Goal: Information Seeking & Learning: Learn about a topic

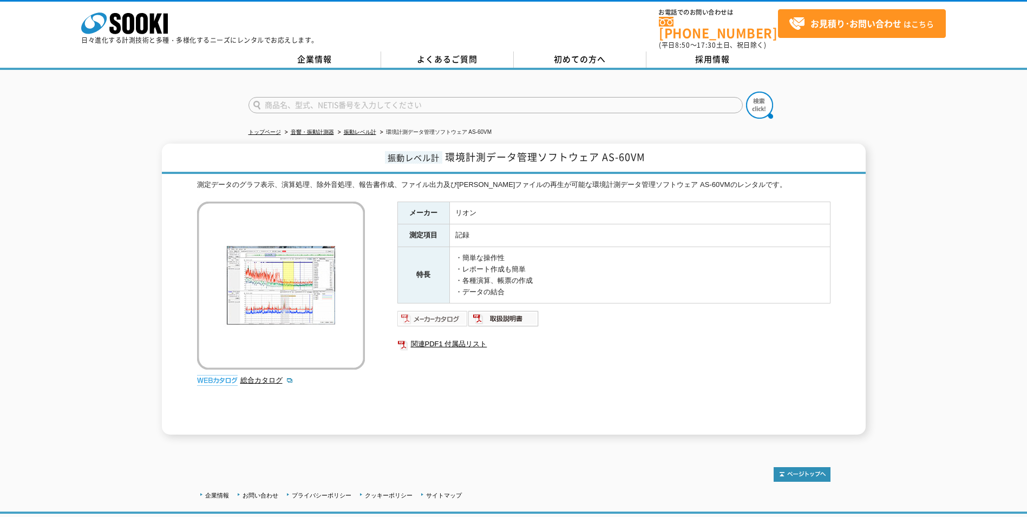
click at [431, 310] on img at bounding box center [432, 318] width 71 height 17
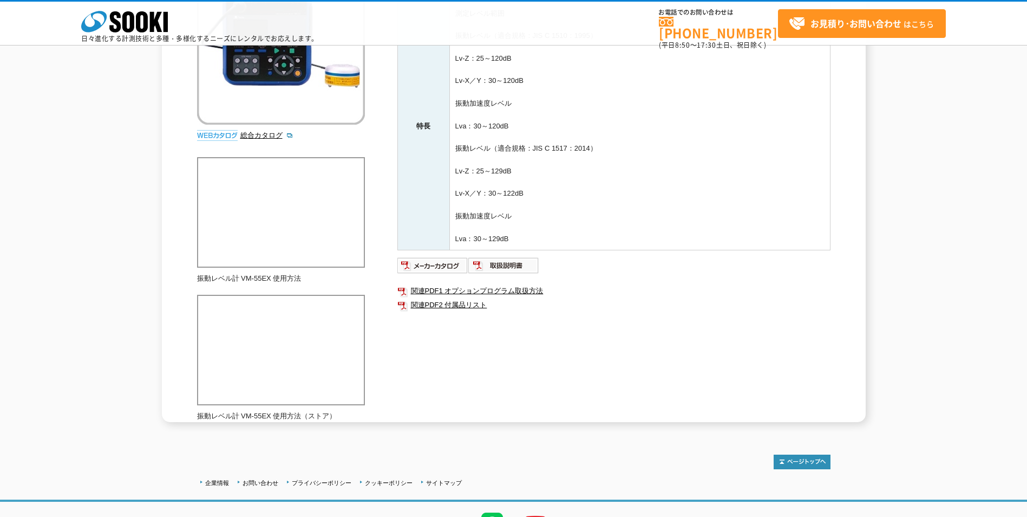
scroll to position [217, 0]
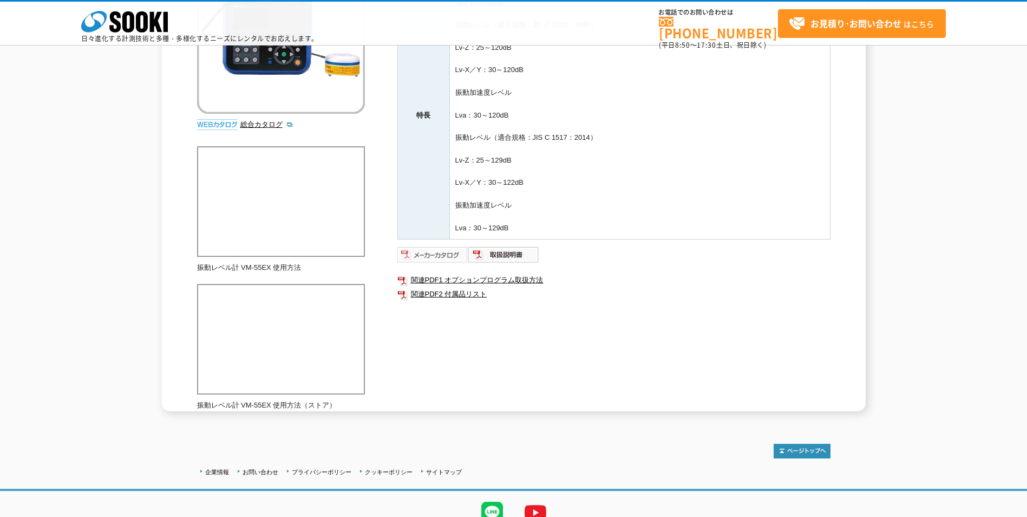
click at [443, 254] on img at bounding box center [432, 254] width 71 height 17
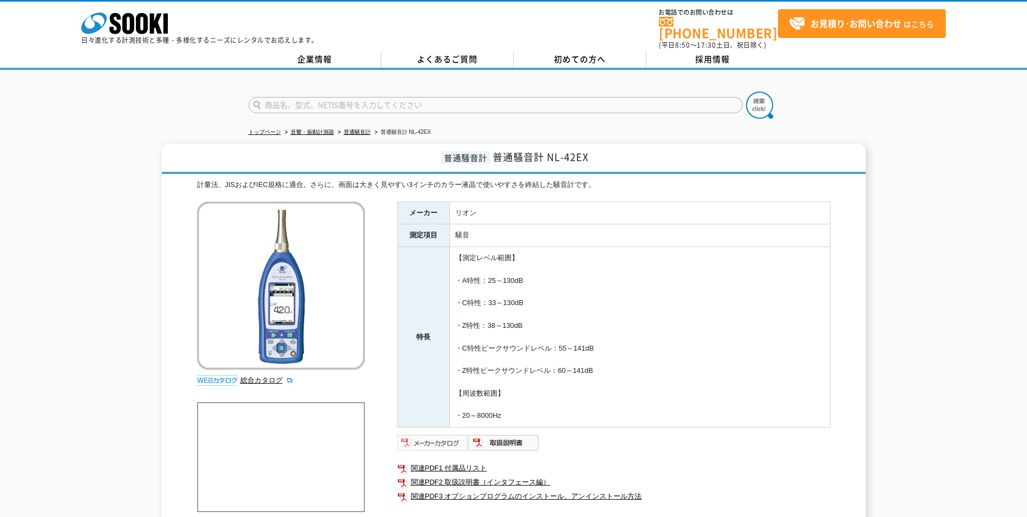
click at [421, 435] on img at bounding box center [432, 442] width 71 height 17
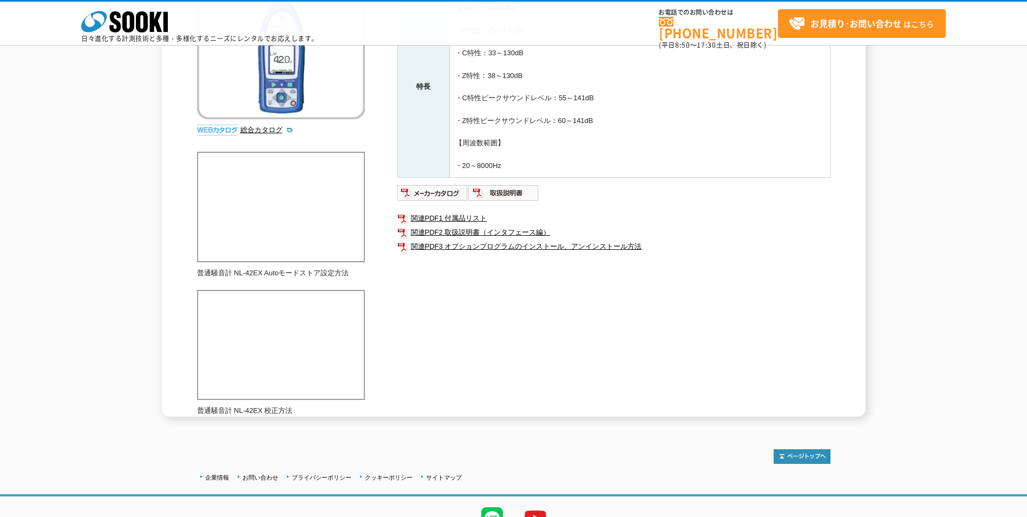
scroll to position [146, 0]
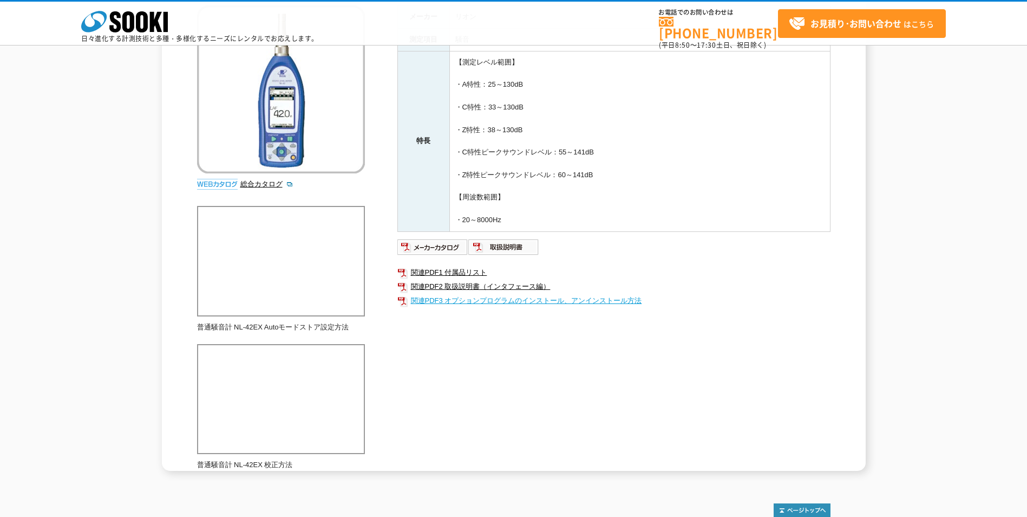
click at [439, 300] on link "関連PDF3 オプションプログラムのインストール、アンインストール方法" at bounding box center [613, 300] width 433 height 14
